Goal: Information Seeking & Learning: Learn about a topic

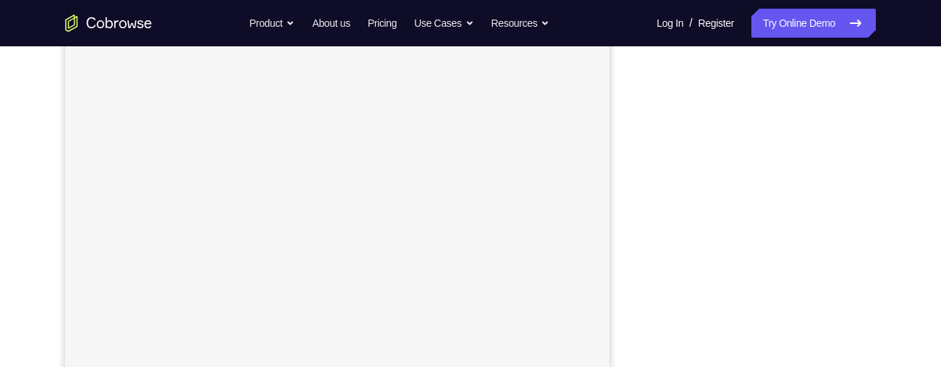
scroll to position [268, 0]
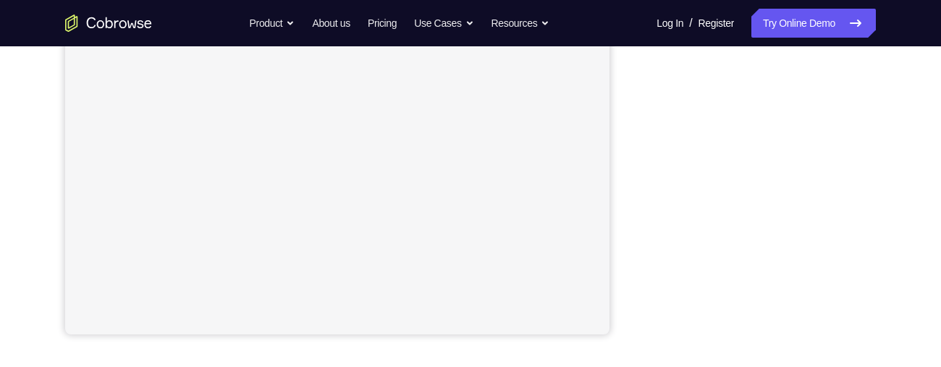
click at [891, 134] on div "Your Support Agent Your Customer Web iOS Android Next Steps We’d be happy to gi…" at bounding box center [470, 185] width 926 height 955
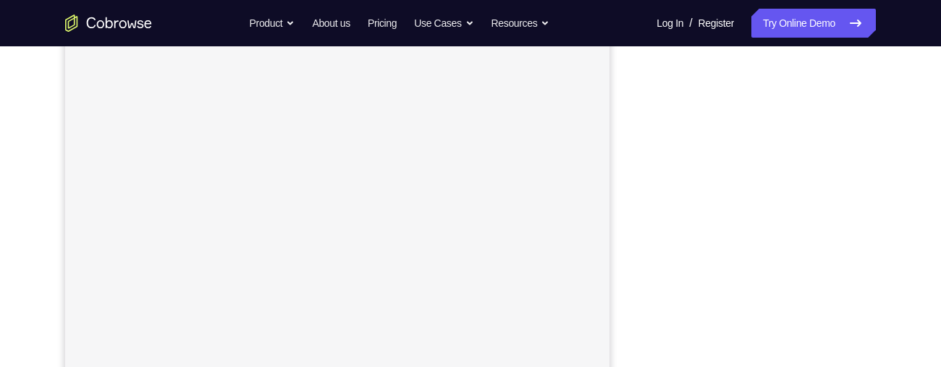
scroll to position [193, 0]
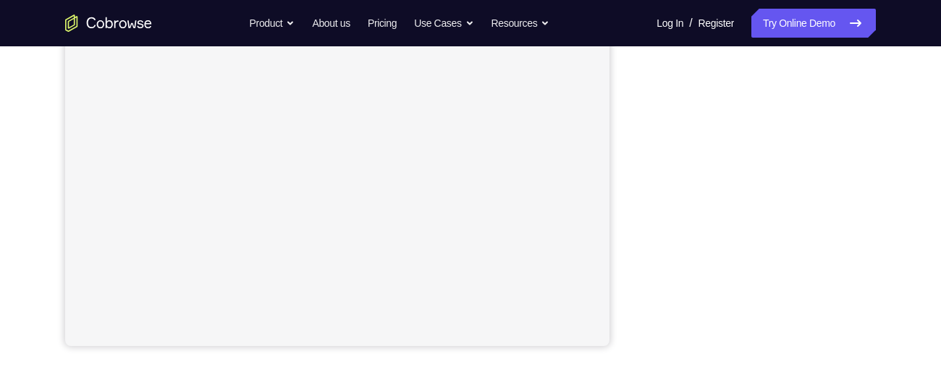
scroll to position [328, 0]
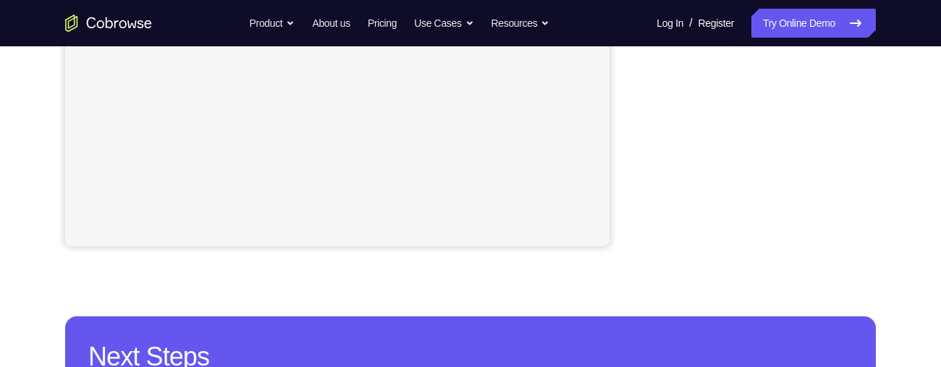
click at [889, 158] on div "Your Support Agent Your Customer Web iOS Android Next Steps We’d be happy to gi…" at bounding box center [470, 96] width 926 height 955
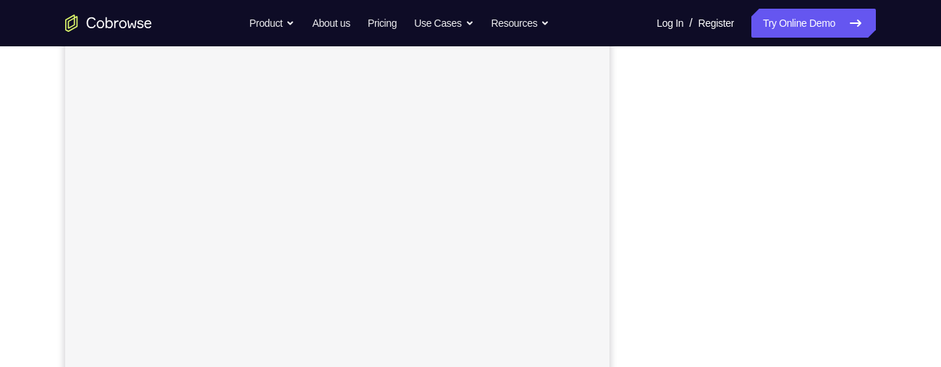
scroll to position [234, 0]
click at [938, 203] on div "Your Support Agent Your Customer Web iOS Android Next Steps We’d be happy to gi…" at bounding box center [470, 290] width 941 height 955
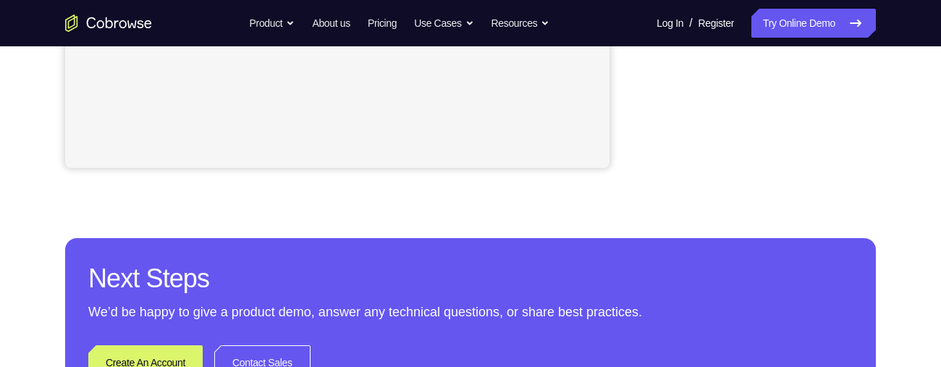
scroll to position [507, 0]
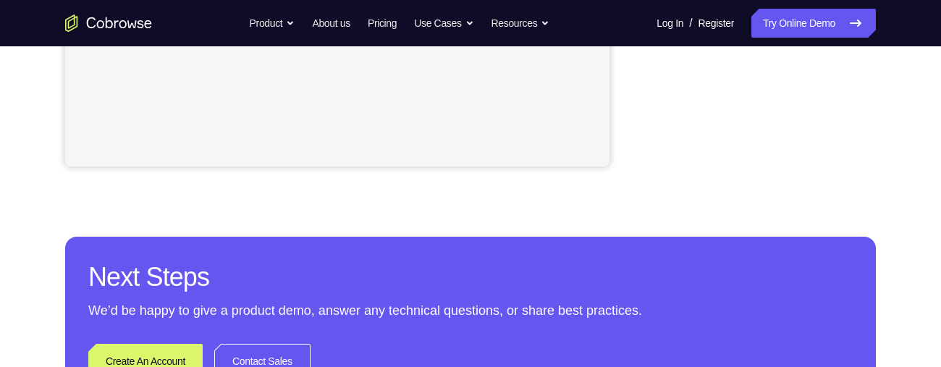
click at [912, 185] on div "Your Support Agent Your Customer Web iOS Android Next Steps We’d be happy to gi…" at bounding box center [470, 17] width 926 height 955
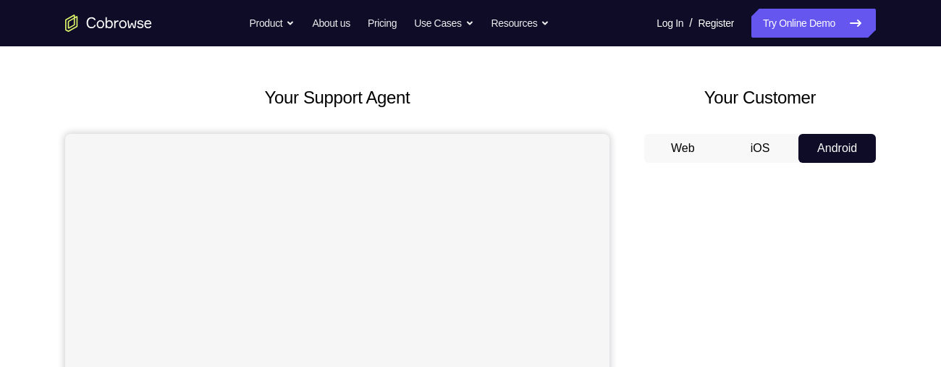
scroll to position [49, 0]
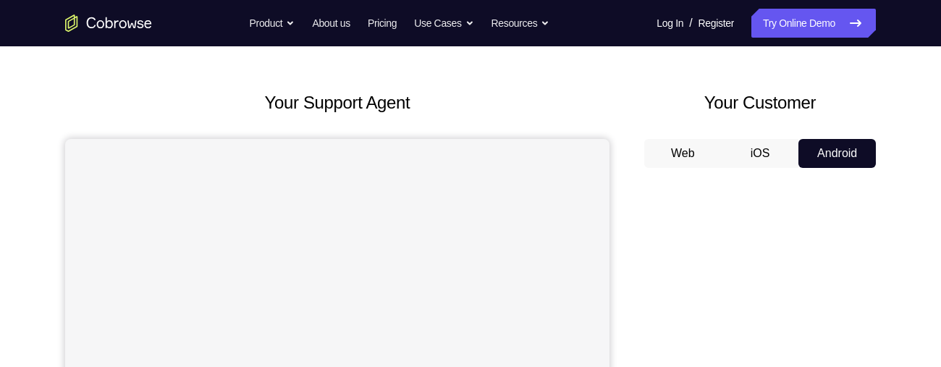
click at [756, 154] on button "iOS" at bounding box center [760, 153] width 77 height 29
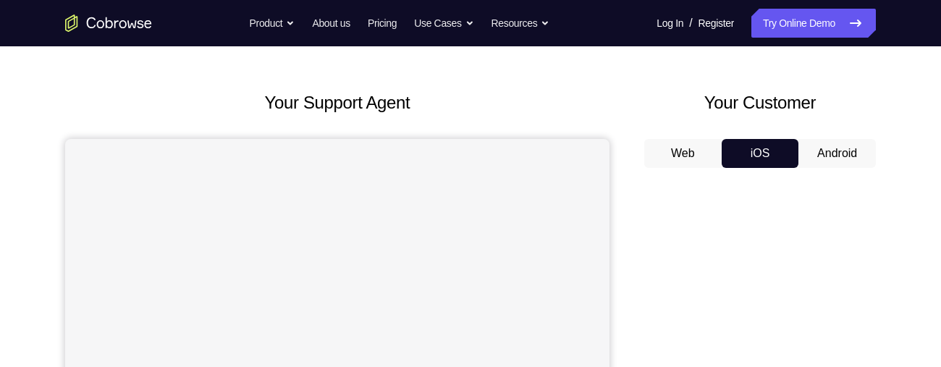
click at [690, 152] on button "Web" at bounding box center [682, 153] width 77 height 29
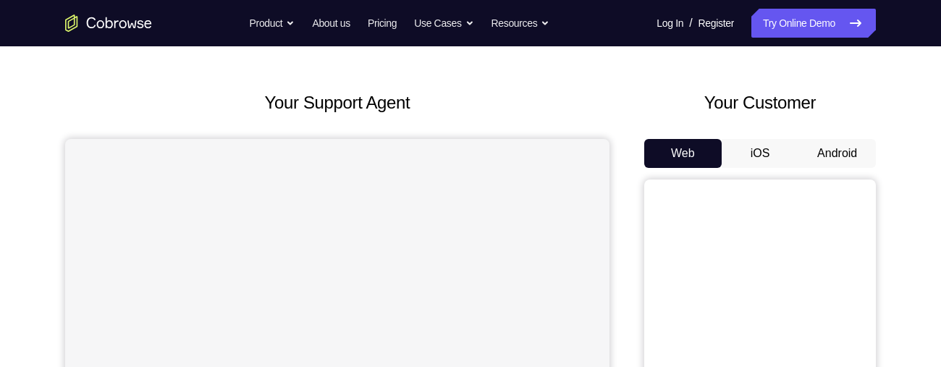
click at [838, 153] on button "Android" at bounding box center [836, 153] width 77 height 29
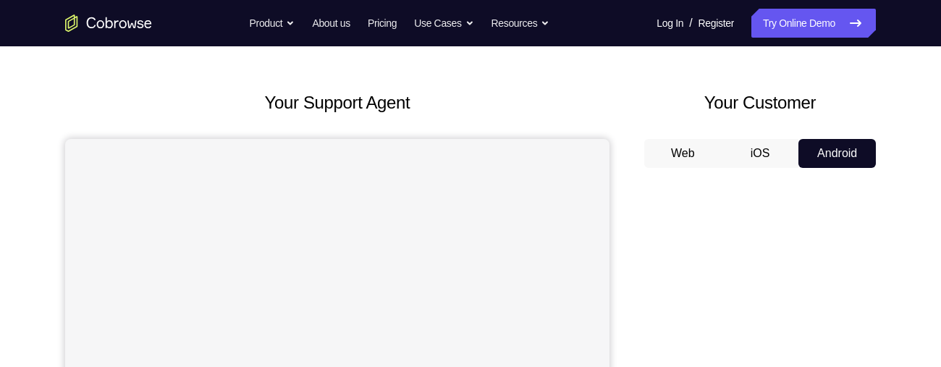
click at [758, 149] on button "iOS" at bounding box center [760, 153] width 77 height 29
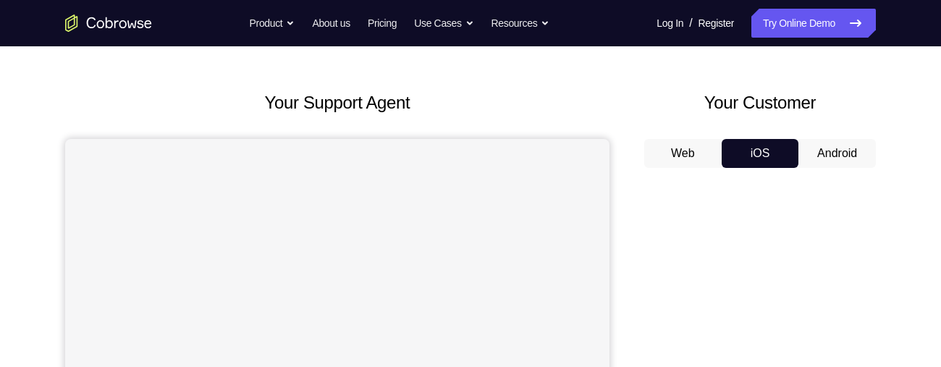
click at [838, 151] on button "Android" at bounding box center [836, 153] width 77 height 29
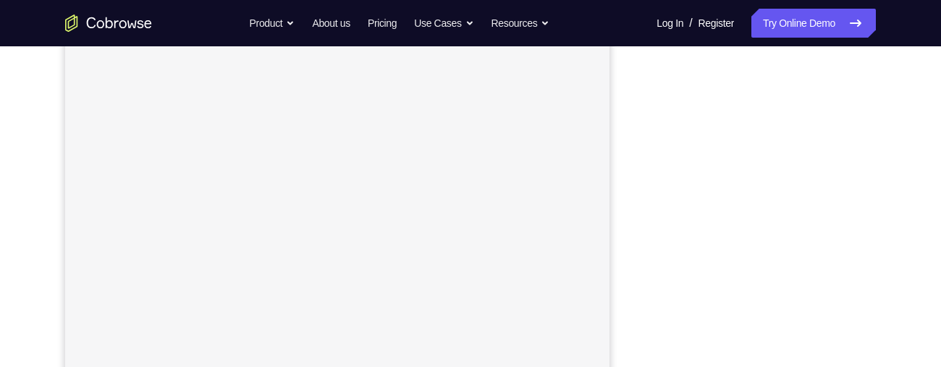
scroll to position [259, 0]
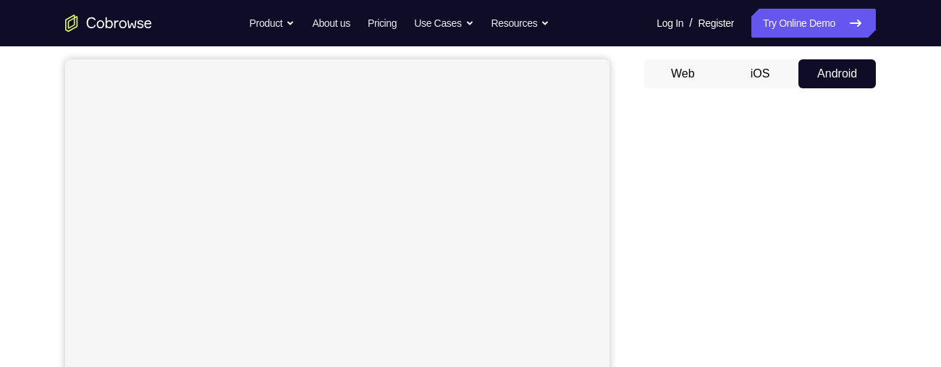
scroll to position [0, 0]
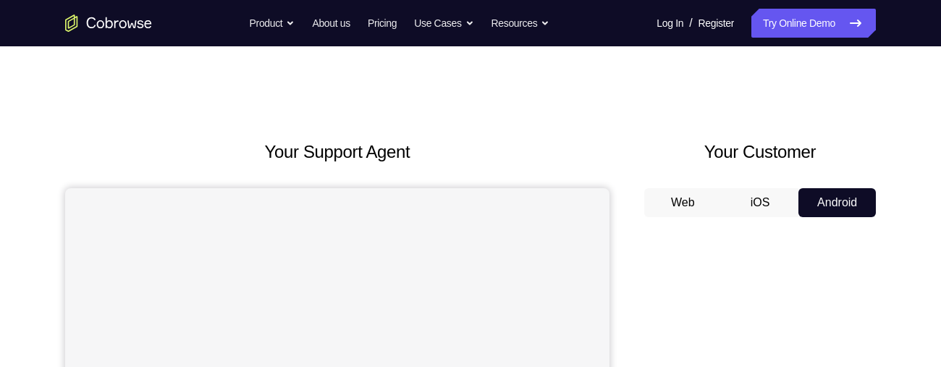
click at [760, 195] on button "iOS" at bounding box center [760, 202] width 77 height 29
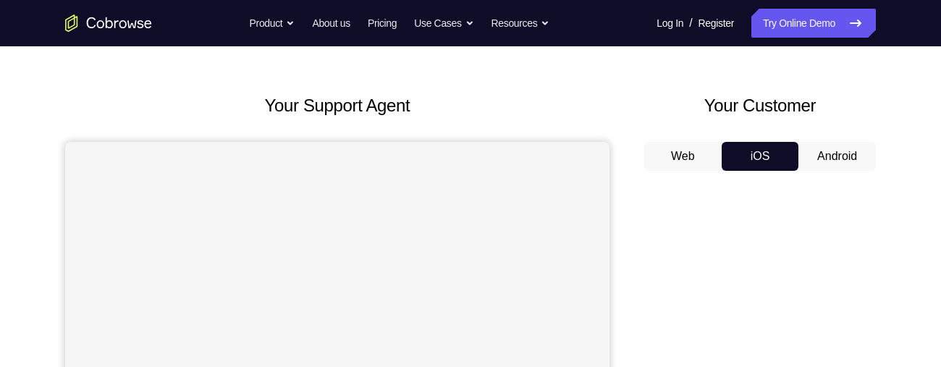
scroll to position [42, 0]
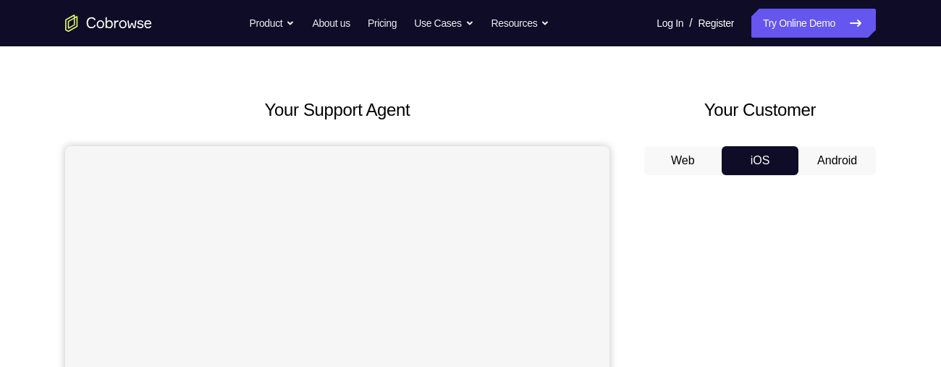
click at [829, 163] on button "Android" at bounding box center [836, 160] width 77 height 29
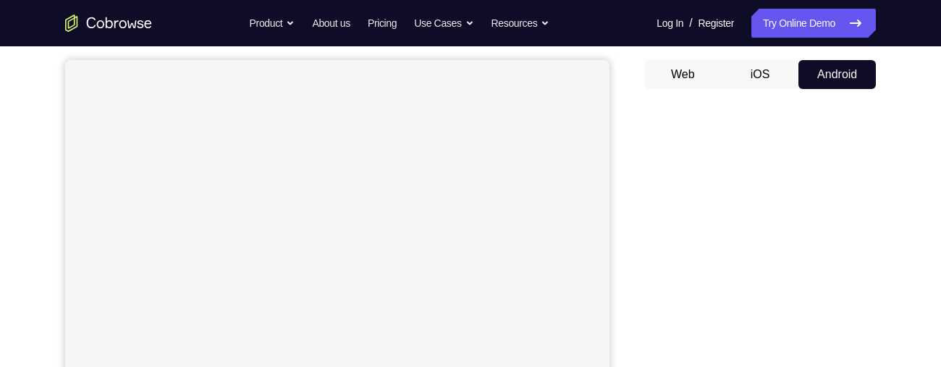
scroll to position [124, 0]
